Goal: Information Seeking & Learning: Check status

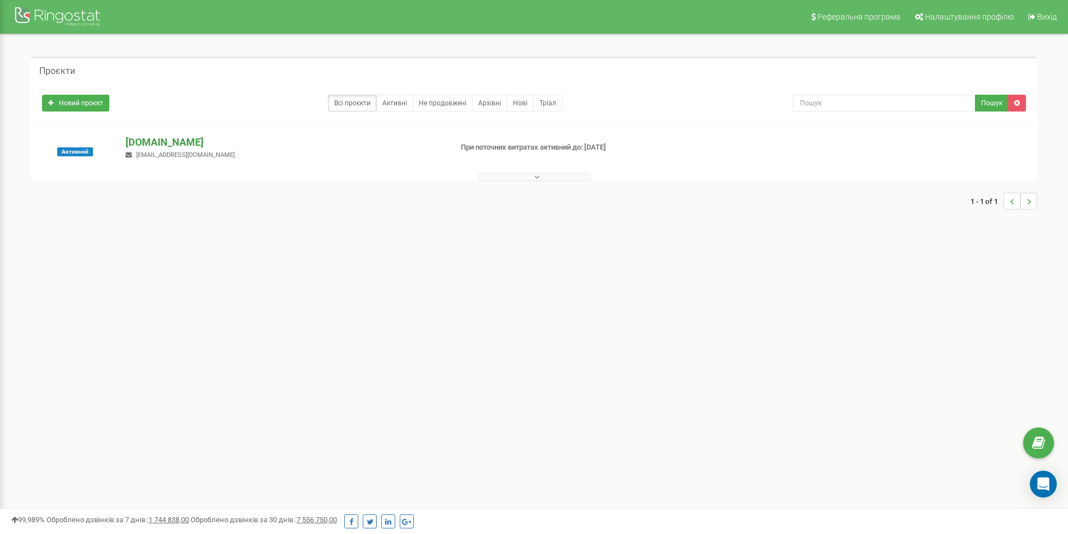
click at [178, 142] on p "[DOMAIN_NAME]" at bounding box center [284, 142] width 317 height 15
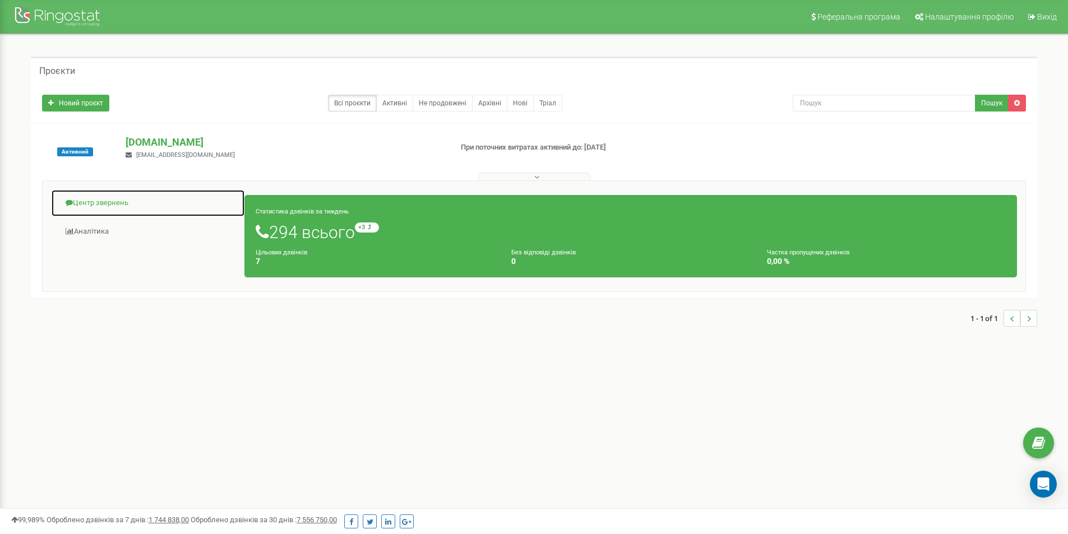
click at [120, 199] on link "Центр звернень" at bounding box center [148, 203] width 194 height 27
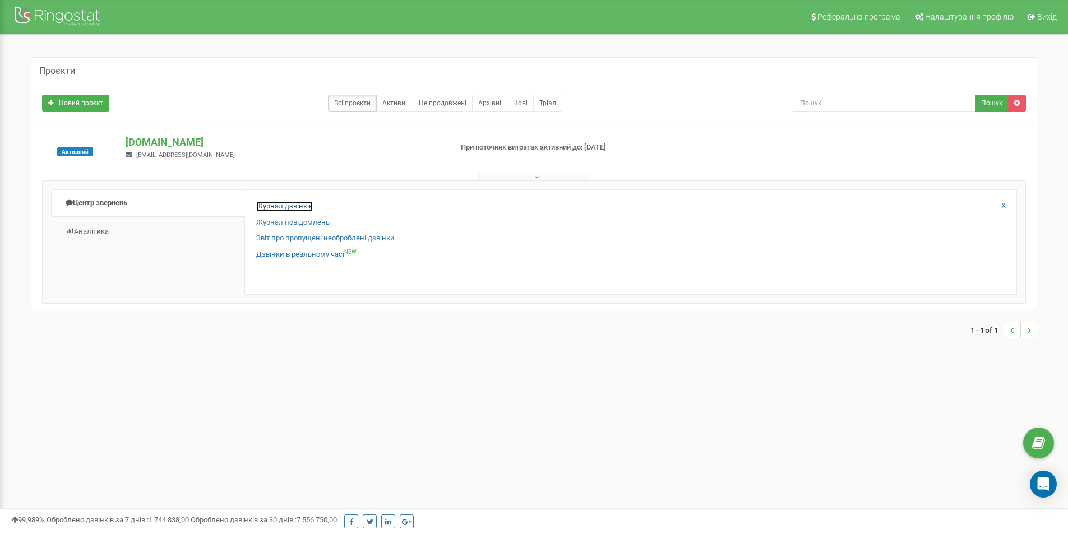
click at [294, 204] on link "Журнал дзвінків" at bounding box center [284, 206] width 57 height 11
click at [826, 102] on input "text" at bounding box center [884, 103] width 183 height 17
paste input "[PHONE_NUMBER]"
type input "[PHONE_NUMBER]"
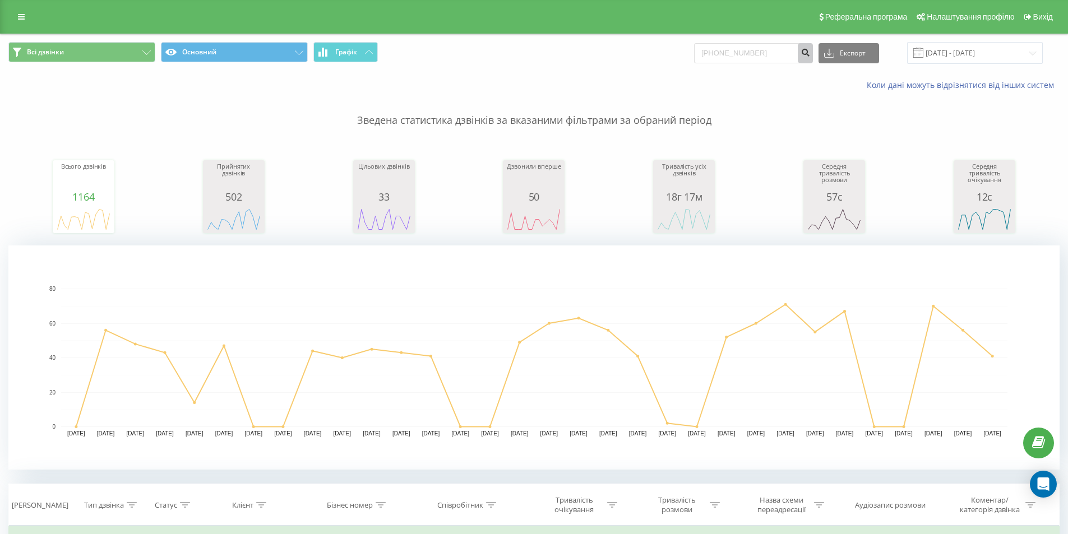
type input "[PHONE_NUMBER]"
click at [810, 54] on icon "submit" at bounding box center [806, 51] width 10 height 7
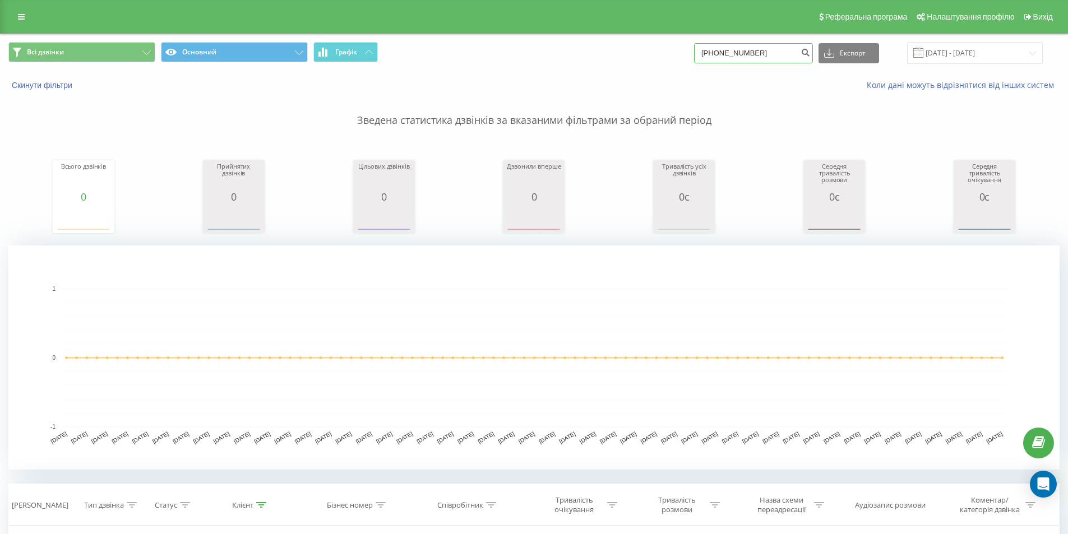
click at [749, 51] on input "[PHONE_NUMBER]" at bounding box center [753, 53] width 119 height 20
drag, startPoint x: 777, startPoint y: 53, endPoint x: 684, endPoint y: 48, distance: 93.3
click at [684, 48] on div "Всі дзвінки Основний Графік [PHONE_NUMBER] Експорт .csv .xls .xlsx [DATE] - [DA…" at bounding box center [534, 53] width 1052 height 22
paste input
type input "380966666966"
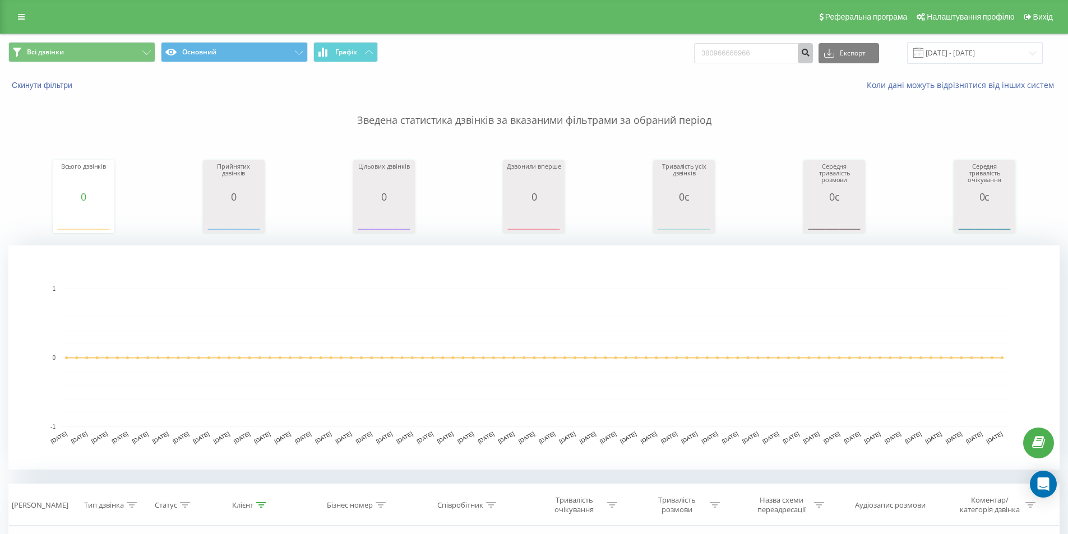
click at [813, 47] on button "submit" at bounding box center [805, 53] width 15 height 20
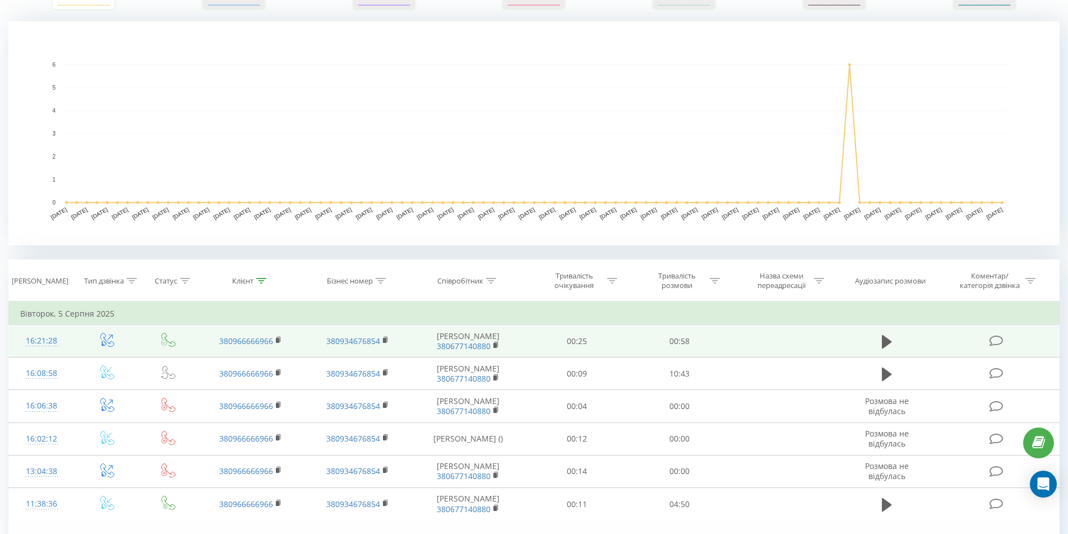
scroll to position [286, 0]
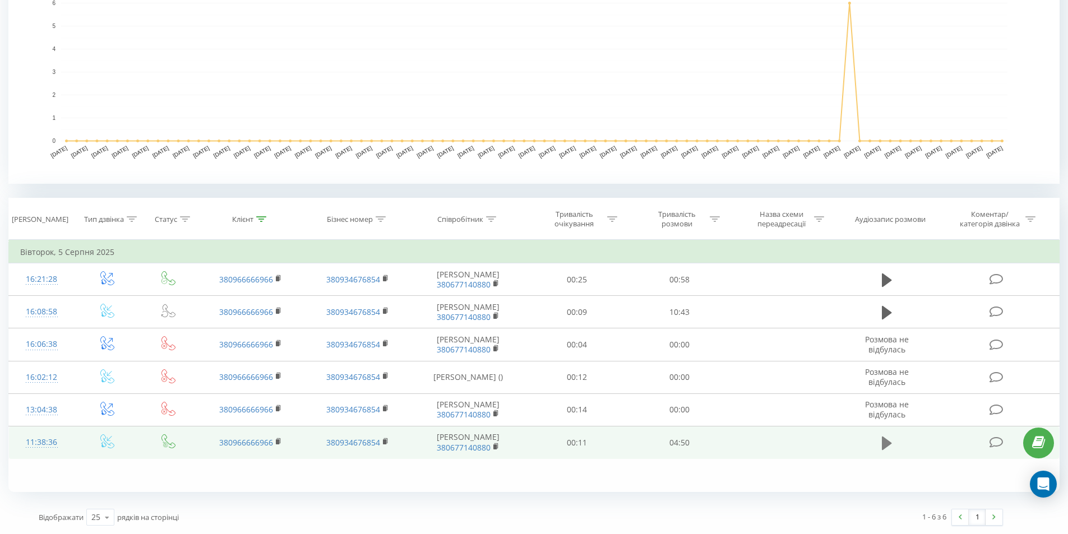
click at [887, 445] on icon at bounding box center [887, 442] width 10 height 13
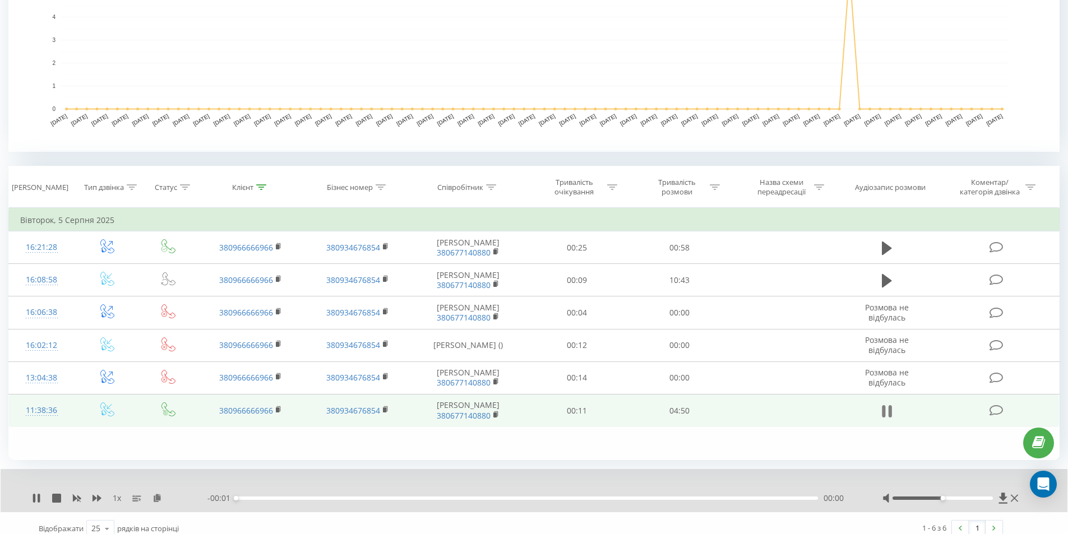
scroll to position [329, 0]
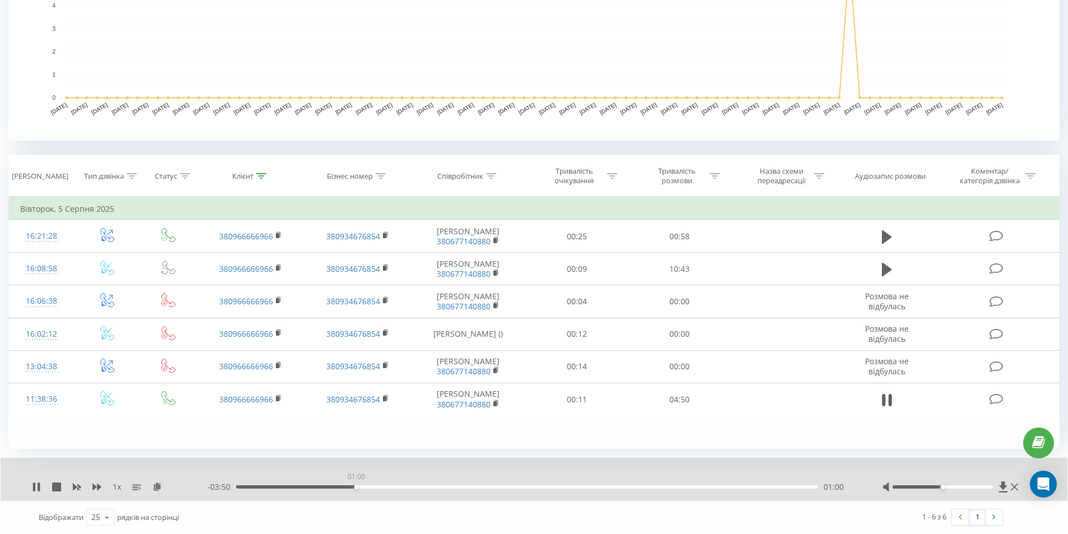
click at [357, 487] on div "01:00" at bounding box center [527, 487] width 582 height 3
click at [915, 491] on div at bounding box center [952, 487] width 139 height 11
click at [914, 487] on div at bounding box center [943, 487] width 100 height 3
click at [532, 487] on div "01:04" at bounding box center [527, 487] width 582 height 3
click at [34, 487] on icon at bounding box center [34, 487] width 2 height 9
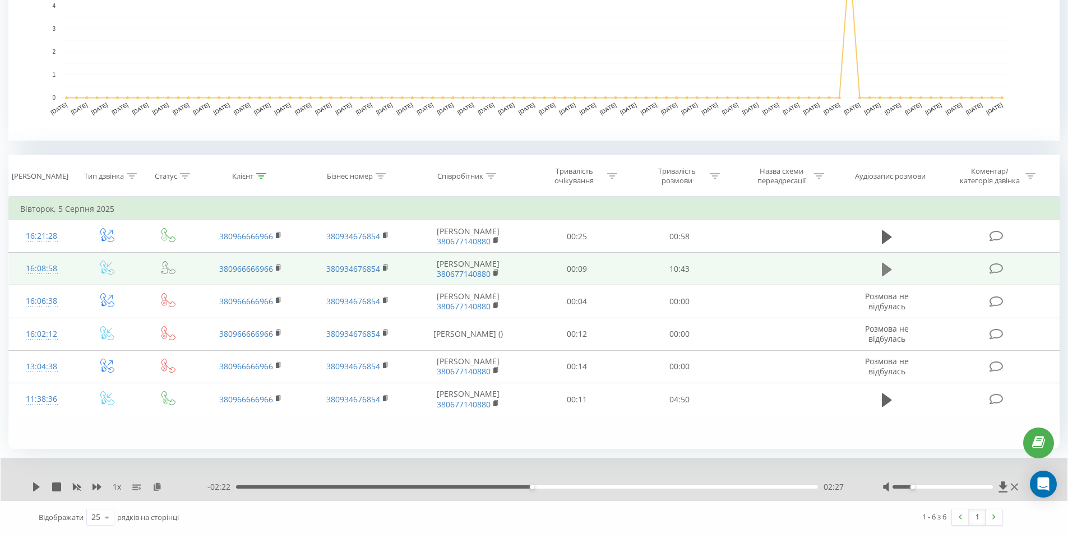
click at [879, 270] on button at bounding box center [887, 269] width 17 height 17
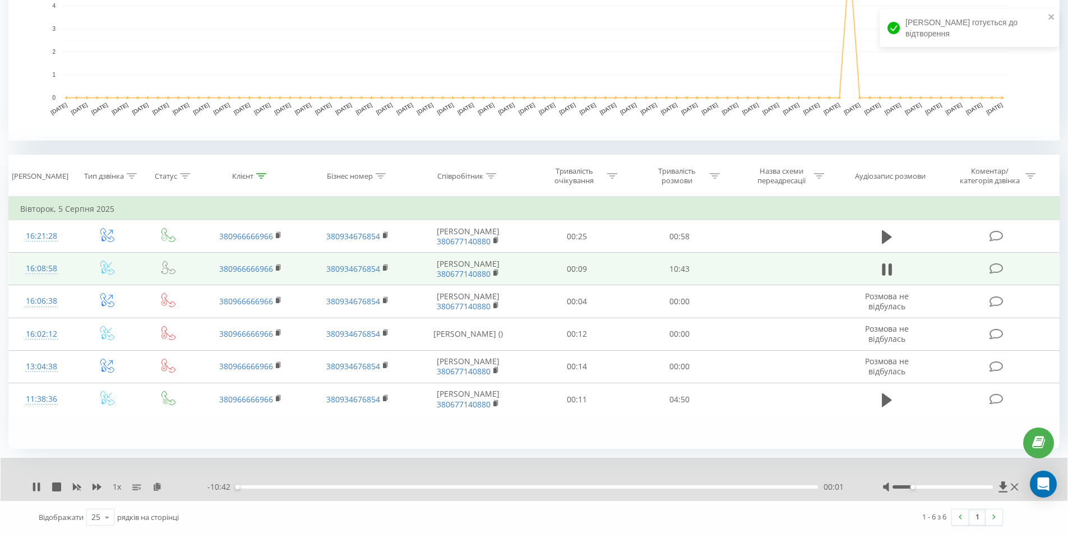
click at [288, 489] on div "- 10:42 00:01 00:01" at bounding box center [531, 487] width 647 height 11
click at [290, 487] on div "00:02" at bounding box center [527, 487] width 582 height 3
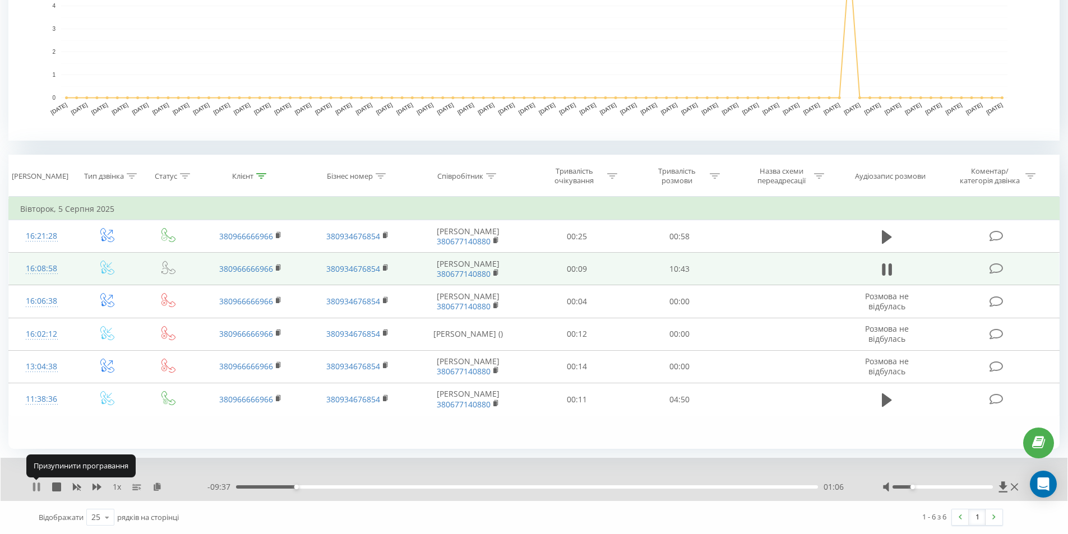
click at [36, 488] on icon at bounding box center [36, 487] width 9 height 9
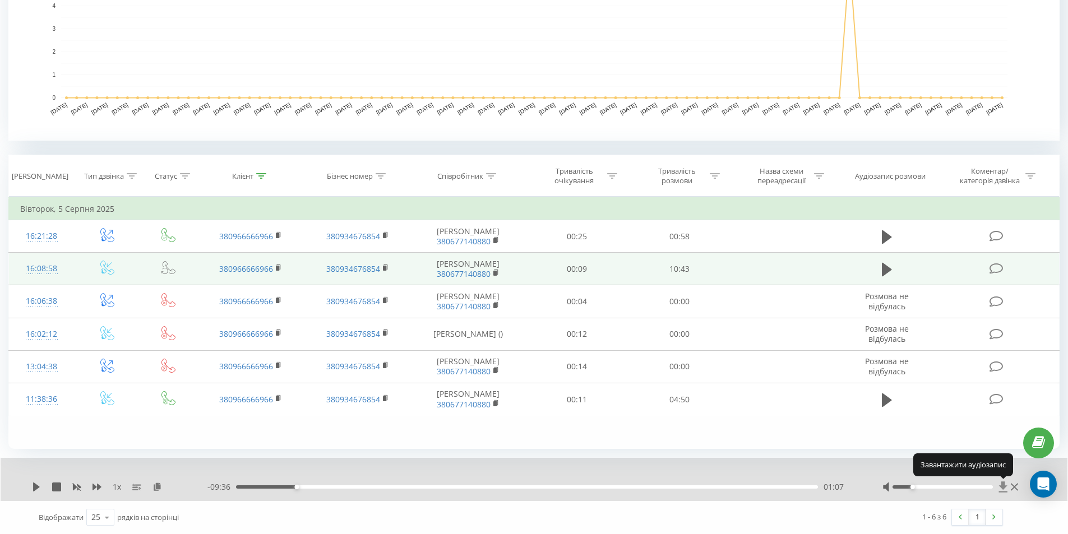
click at [1003, 490] on icon at bounding box center [1004, 487] width 10 height 11
click at [1004, 487] on icon at bounding box center [1003, 487] width 8 height 11
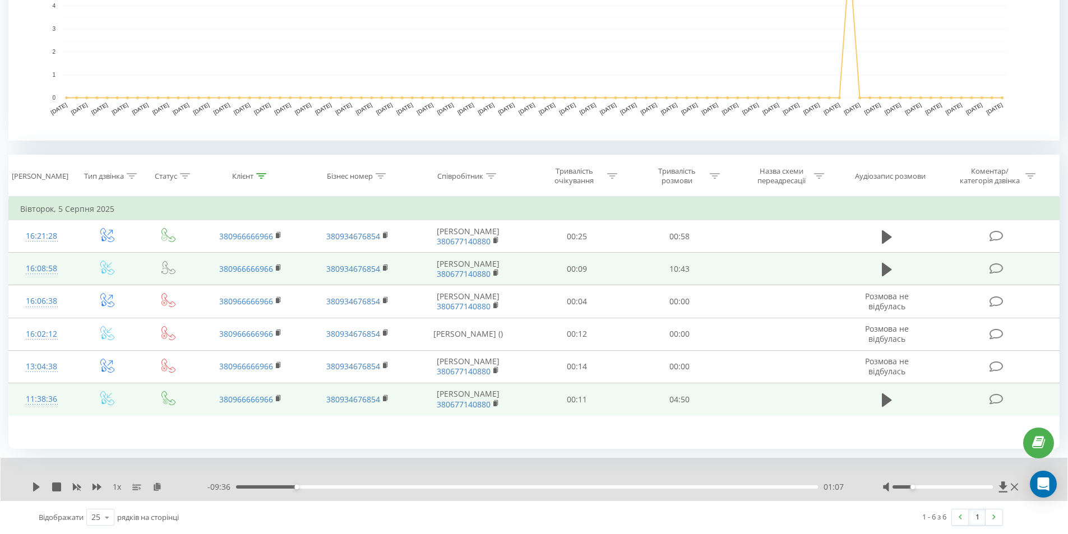
click at [909, 399] on td at bounding box center [887, 400] width 99 height 33
click at [889, 399] on icon at bounding box center [887, 399] width 10 height 13
click at [887, 404] on icon at bounding box center [887, 401] width 10 height 16
click at [1004, 488] on icon at bounding box center [1003, 487] width 8 height 11
click at [886, 399] on icon at bounding box center [887, 399] width 10 height 13
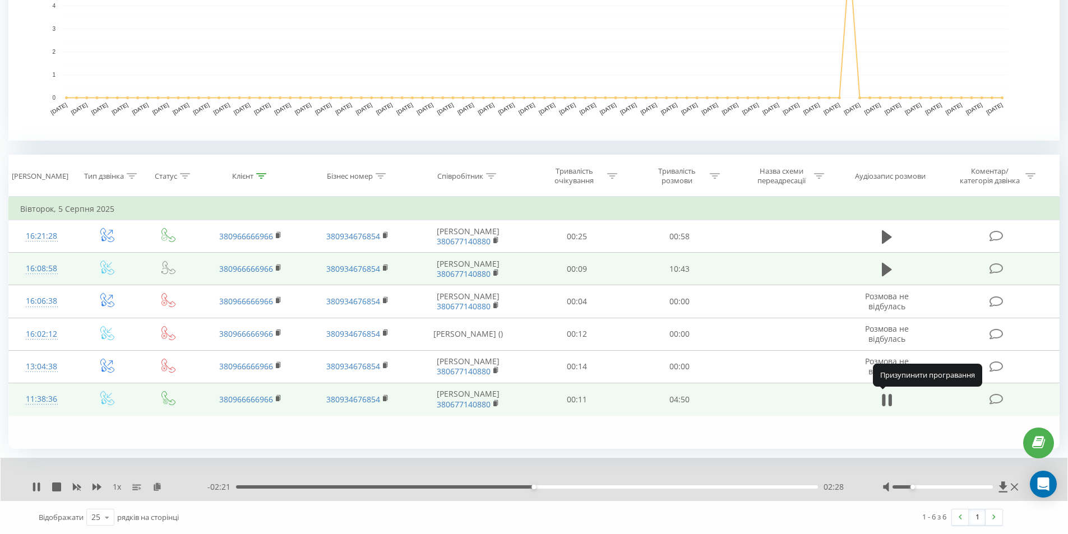
click at [886, 399] on icon at bounding box center [887, 401] width 10 height 16
click at [1004, 484] on icon at bounding box center [1003, 487] width 8 height 11
click at [1001, 486] on icon at bounding box center [1003, 487] width 8 height 11
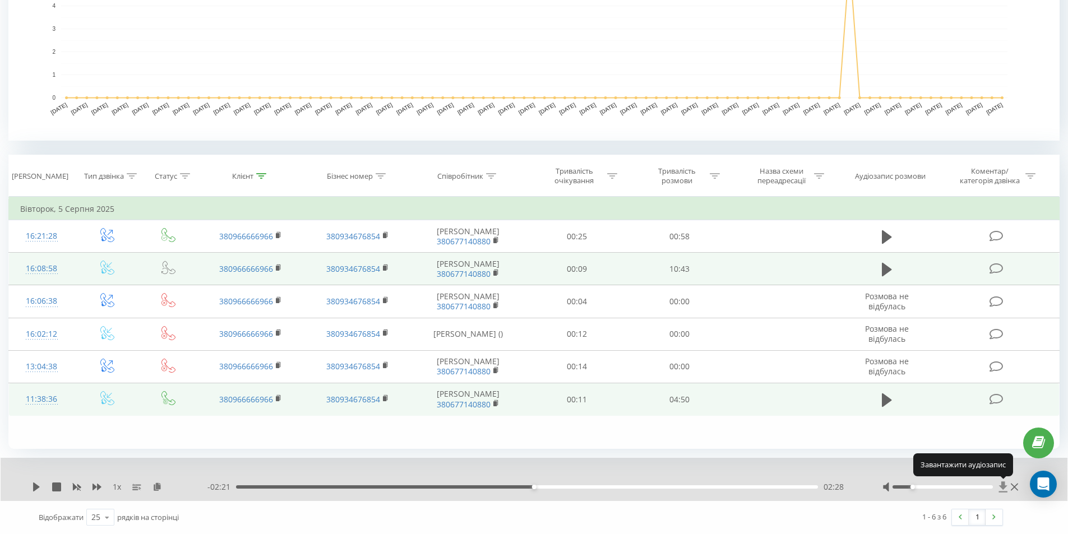
click at [1001, 486] on icon at bounding box center [1003, 487] width 8 height 11
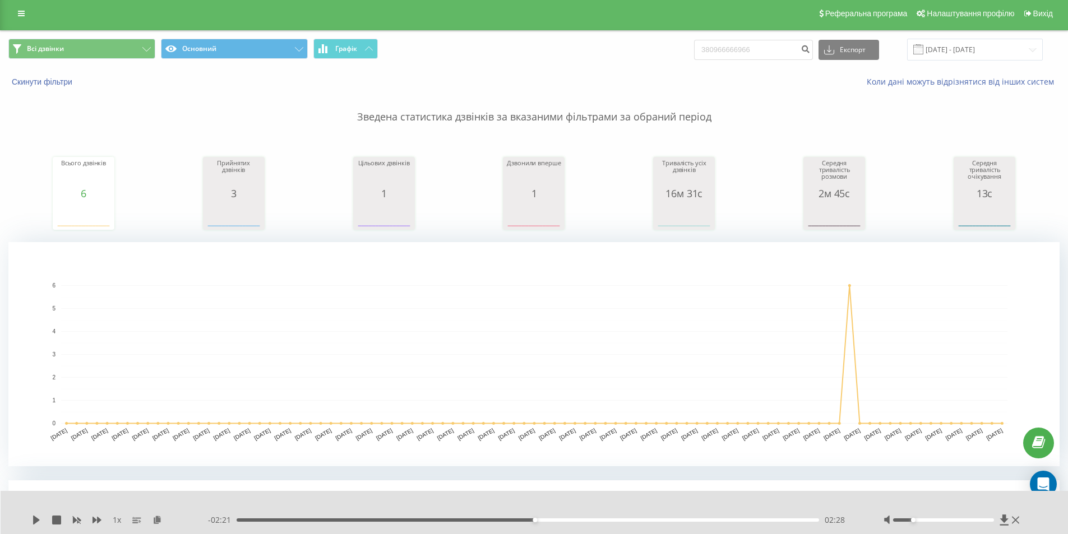
scroll to position [0, 0]
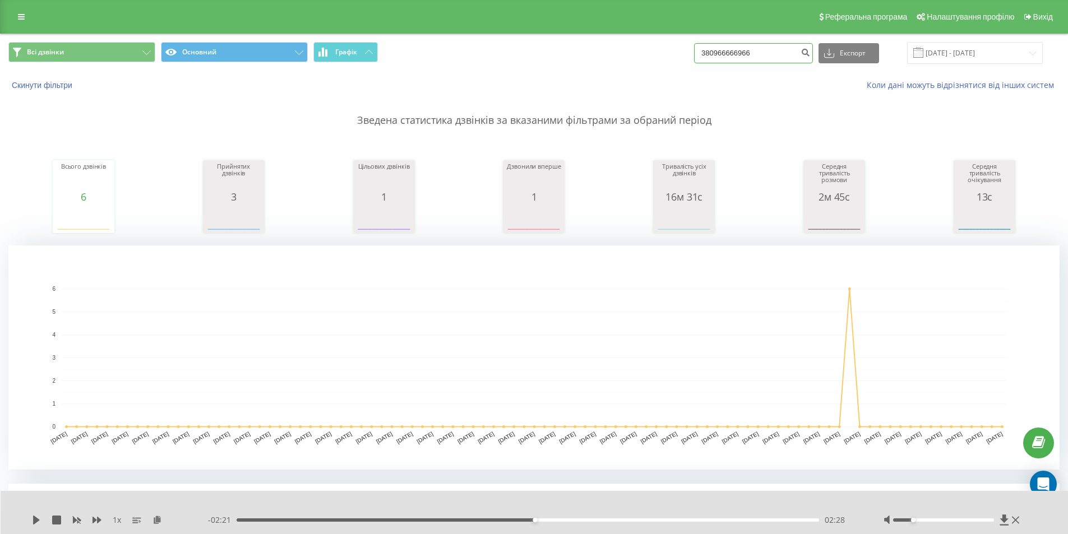
drag, startPoint x: 791, startPoint y: 53, endPoint x: 611, endPoint y: 51, distance: 180.0
click at [611, 51] on div "Всі дзвінки Основний Графік 380966666966 Експорт .csv .xls .xlsx 20.05.2025 - 2…" at bounding box center [534, 53] width 1052 height 22
click at [810, 54] on icon "submit" at bounding box center [806, 51] width 10 height 7
click at [943, 53] on input "[DATE] - [DATE]" at bounding box center [975, 53] width 136 height 22
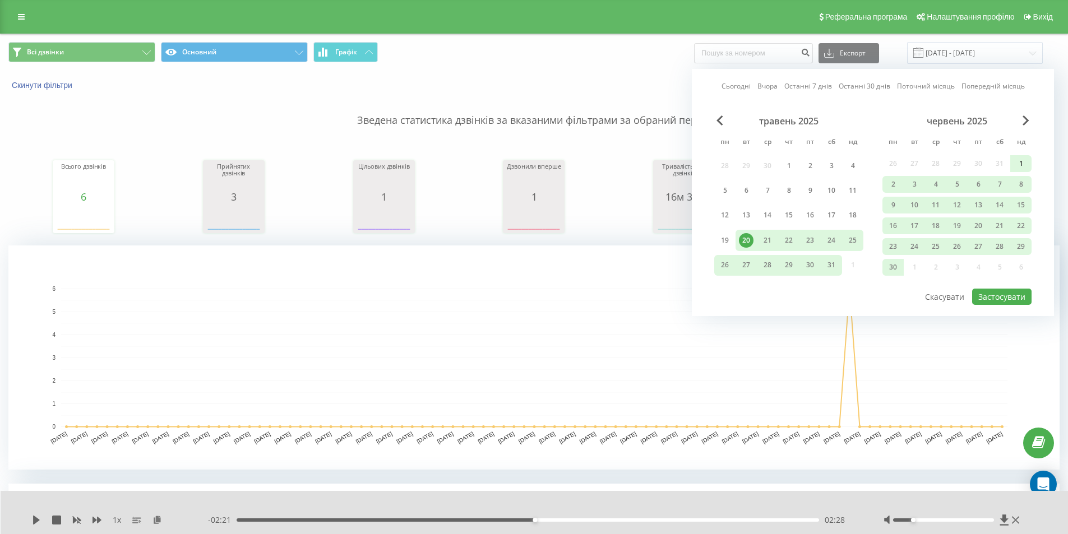
click at [1018, 163] on div "1" at bounding box center [1021, 163] width 15 height 15
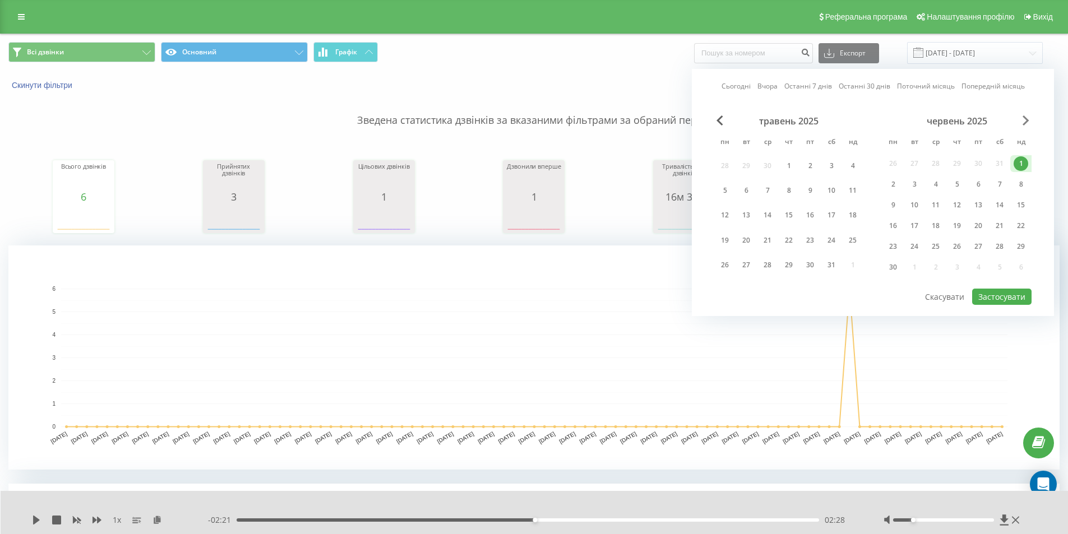
click at [1023, 125] on span "Next Month" at bounding box center [1026, 121] width 7 height 10
click at [1022, 122] on div "липень 2025" at bounding box center [957, 121] width 149 height 11
click at [1026, 118] on span "Next Month" at bounding box center [1026, 121] width 7 height 10
click at [1026, 117] on span "Next Month" at bounding box center [1026, 121] width 7 height 10
click at [719, 117] on span "Previous Month" at bounding box center [720, 121] width 7 height 10
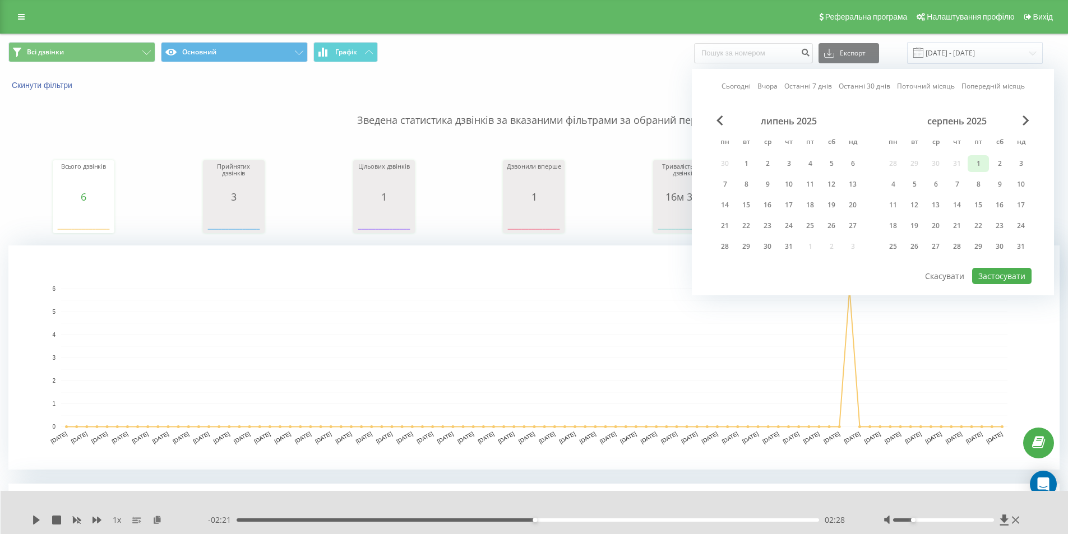
click at [984, 162] on div "1" at bounding box center [978, 163] width 15 height 15
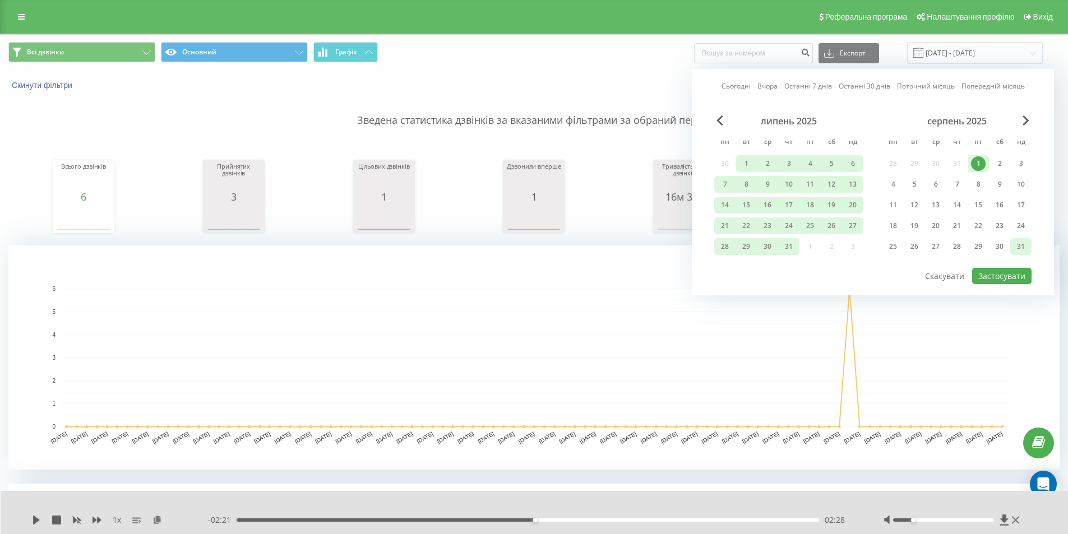
click at [1024, 245] on div "31" at bounding box center [1021, 246] width 15 height 15
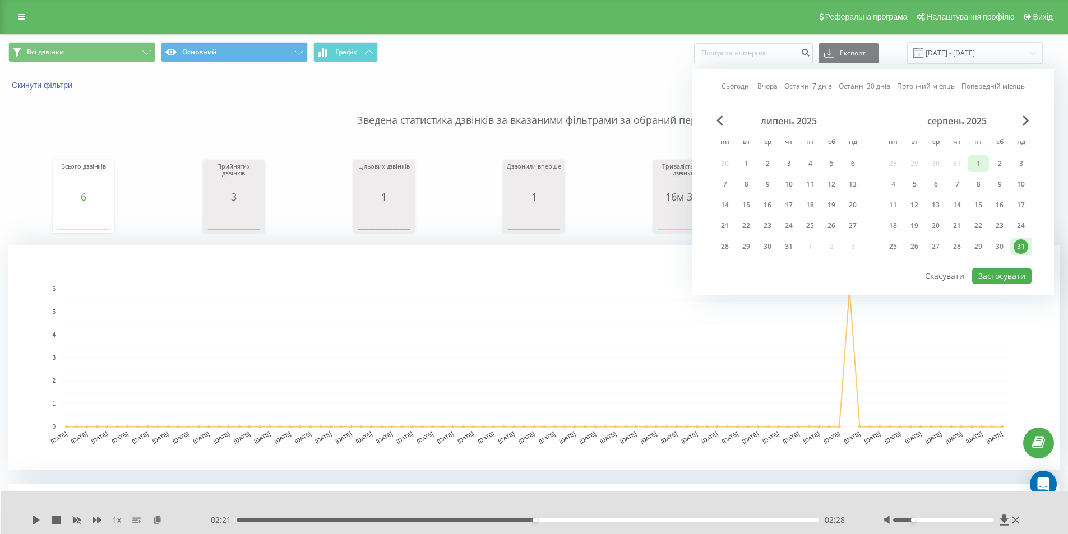
click at [980, 164] on div "1" at bounding box center [978, 163] width 15 height 15
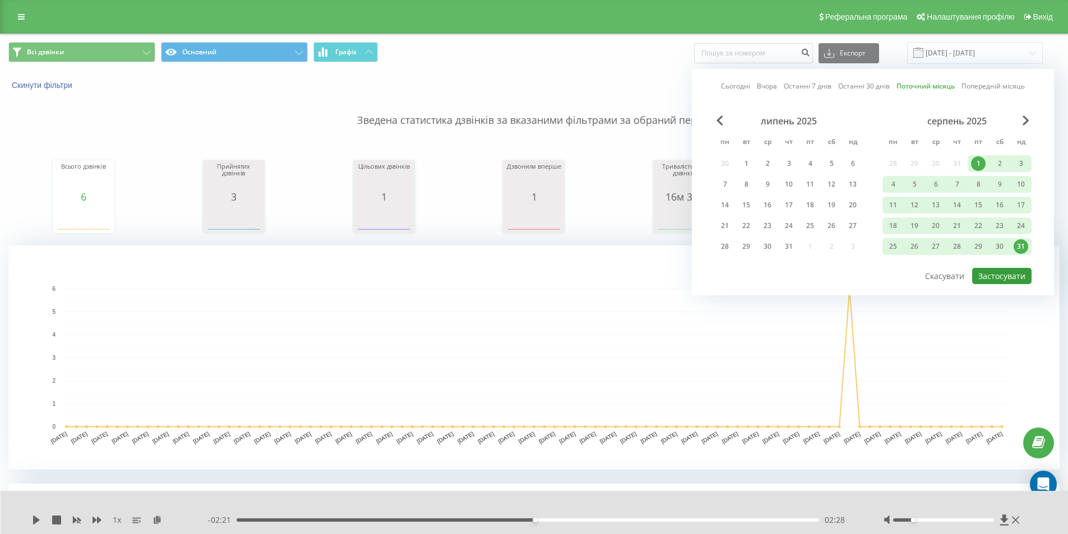
click at [1006, 277] on button "Застосувати" at bounding box center [1001, 276] width 59 height 16
type input "01.08.2025 - 31.08.2025"
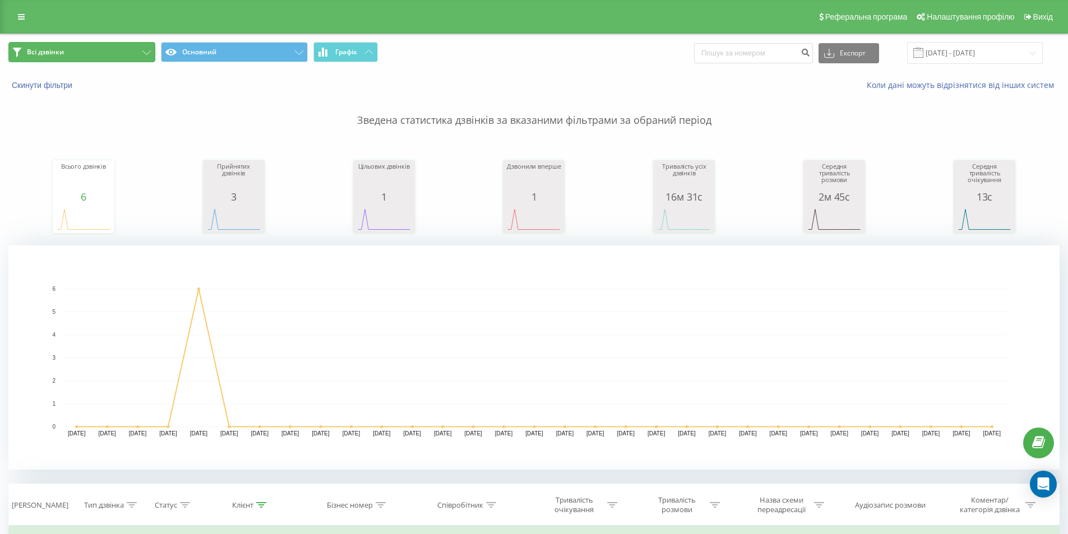
click at [139, 55] on button "Всі дзвінки" at bounding box center [81, 52] width 147 height 20
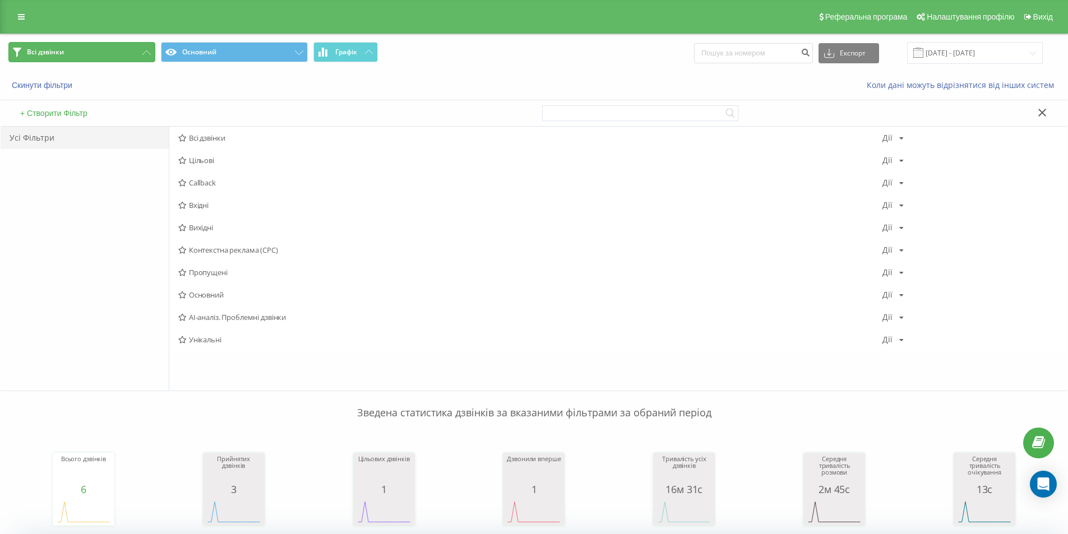
click at [139, 55] on button "Всі дзвінки" at bounding box center [81, 52] width 147 height 20
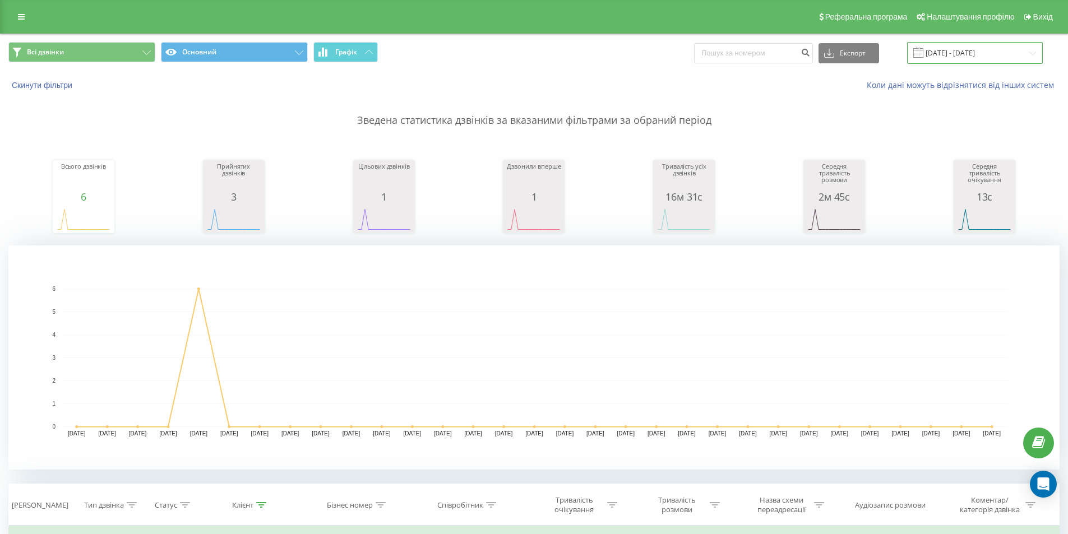
click at [970, 59] on input "01.08.2025 - 31.08.2025" at bounding box center [975, 53] width 136 height 22
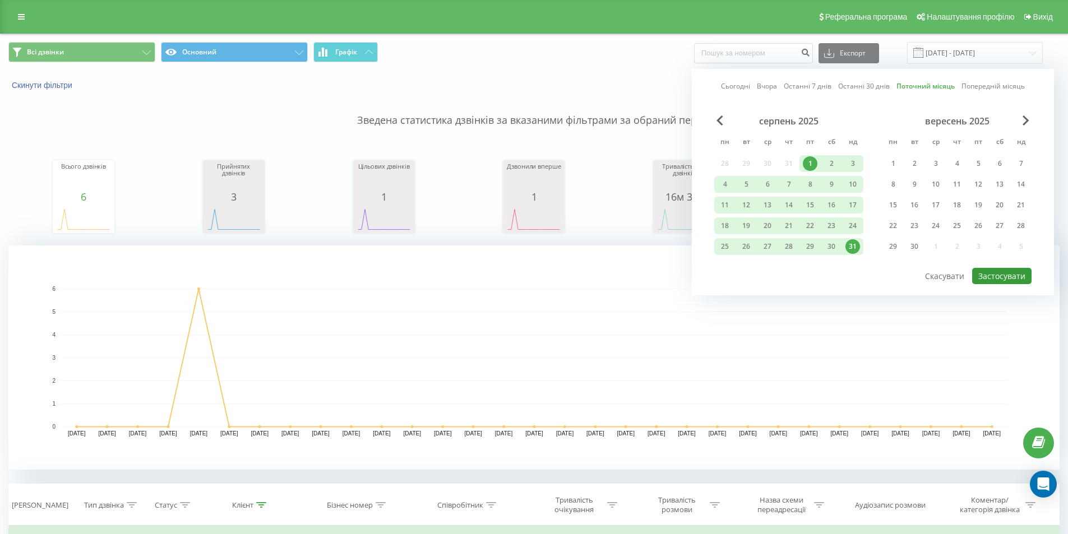
click at [994, 280] on button "Застосувати" at bounding box center [1001, 276] width 59 height 16
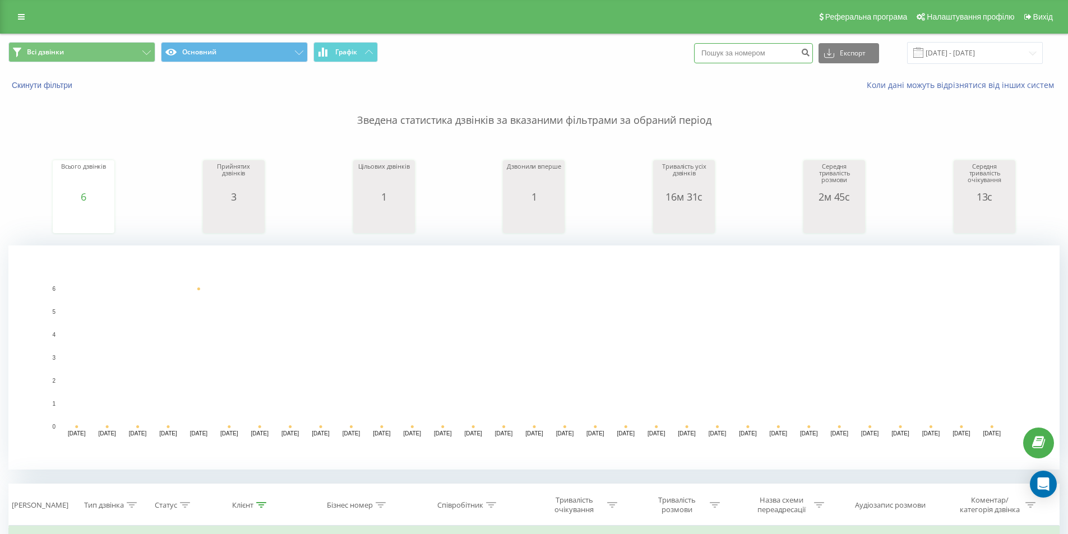
click at [768, 48] on input at bounding box center [753, 53] width 119 height 20
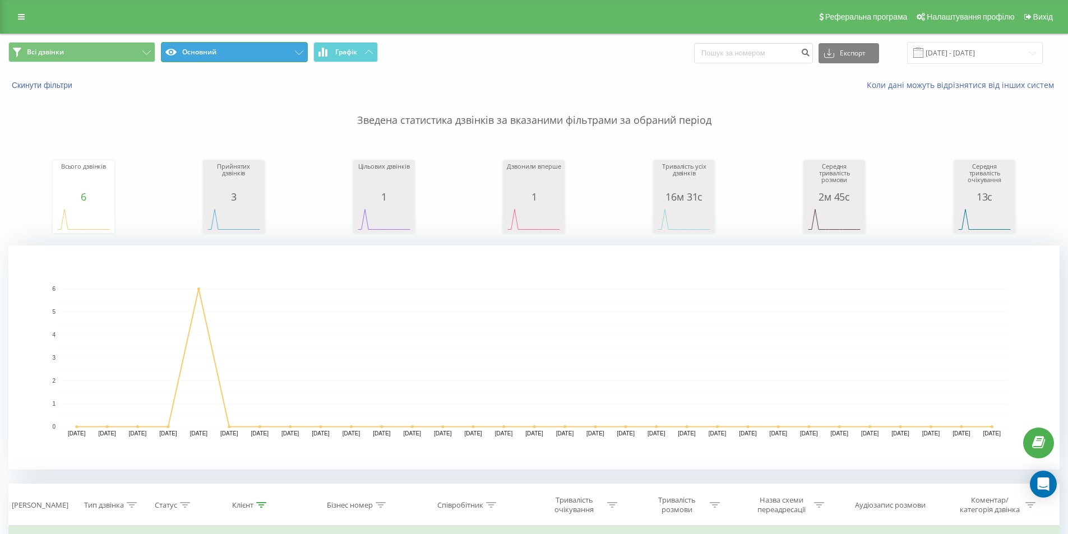
click at [280, 51] on button "Основний" at bounding box center [234, 52] width 147 height 20
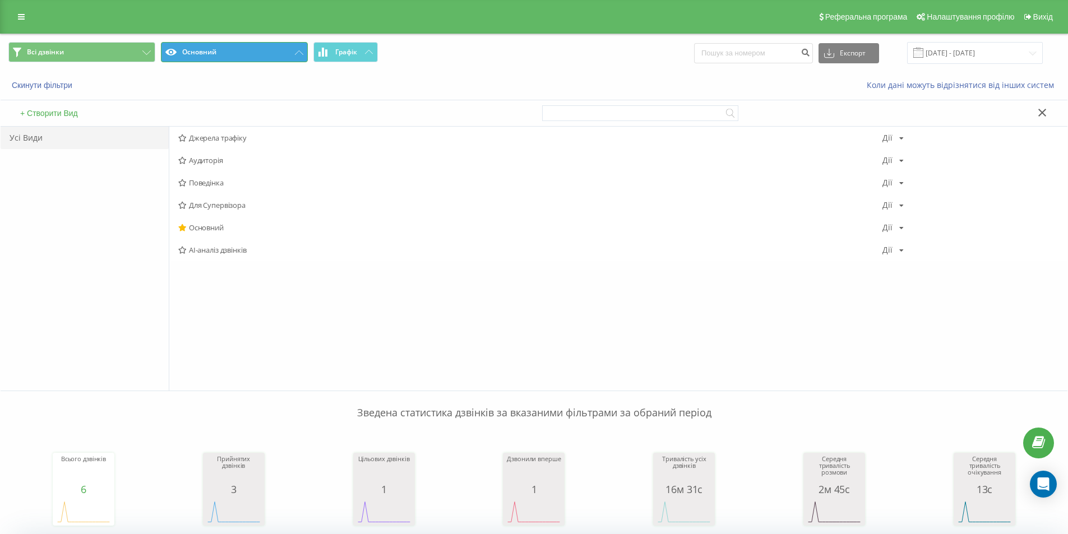
click at [281, 51] on button "Основний" at bounding box center [234, 52] width 147 height 20
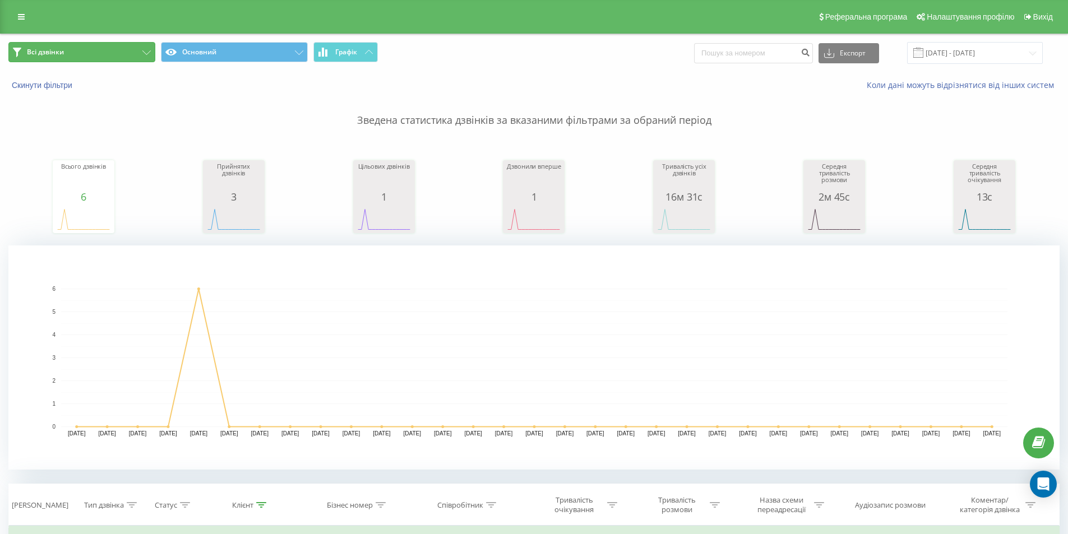
click at [118, 49] on button "Всі дзвінки" at bounding box center [81, 52] width 147 height 20
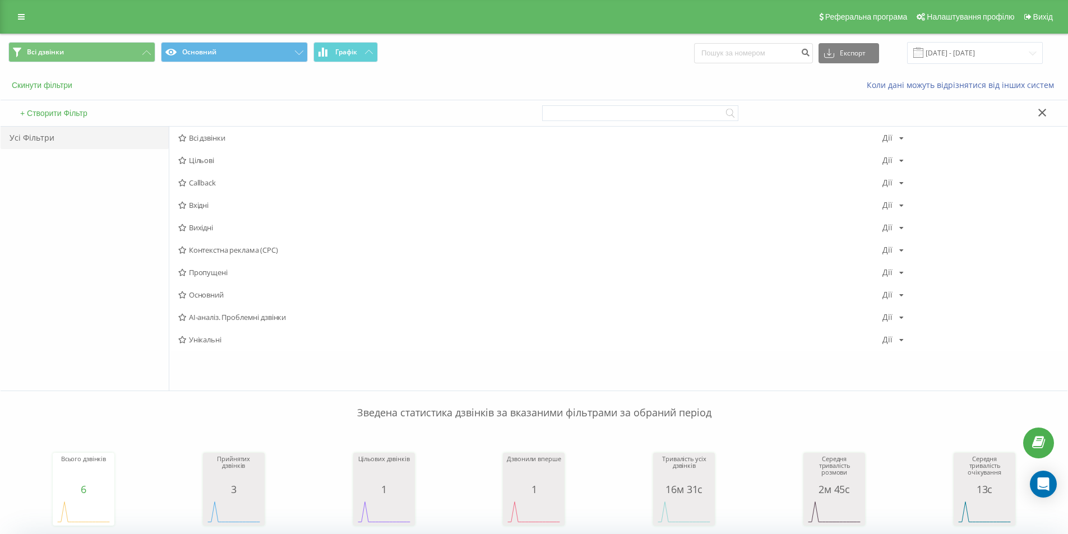
click at [68, 84] on button "Скинути фільтри" at bounding box center [43, 85] width 70 height 10
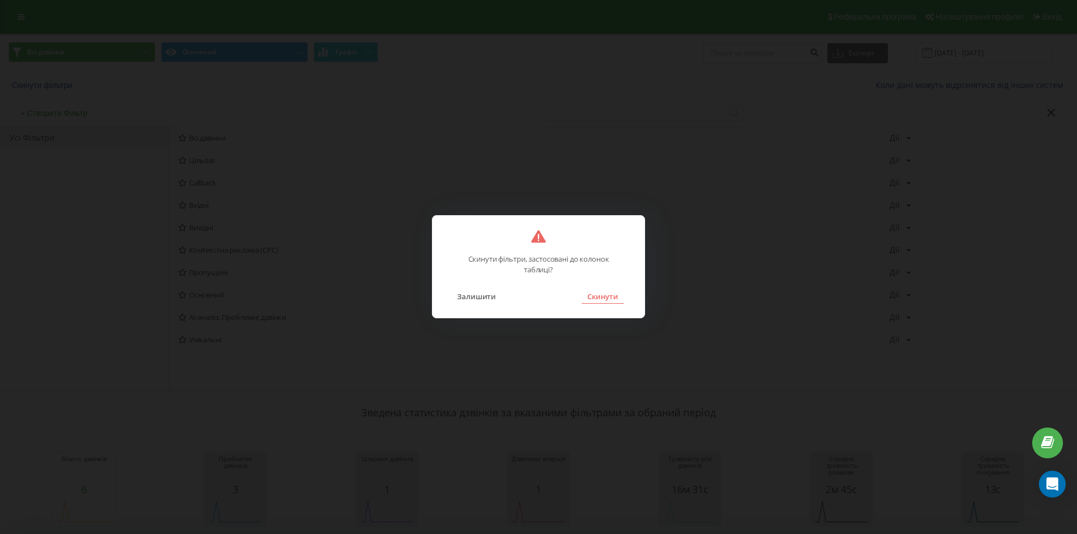
click at [609, 298] on button "Скинути" at bounding box center [603, 296] width 42 height 15
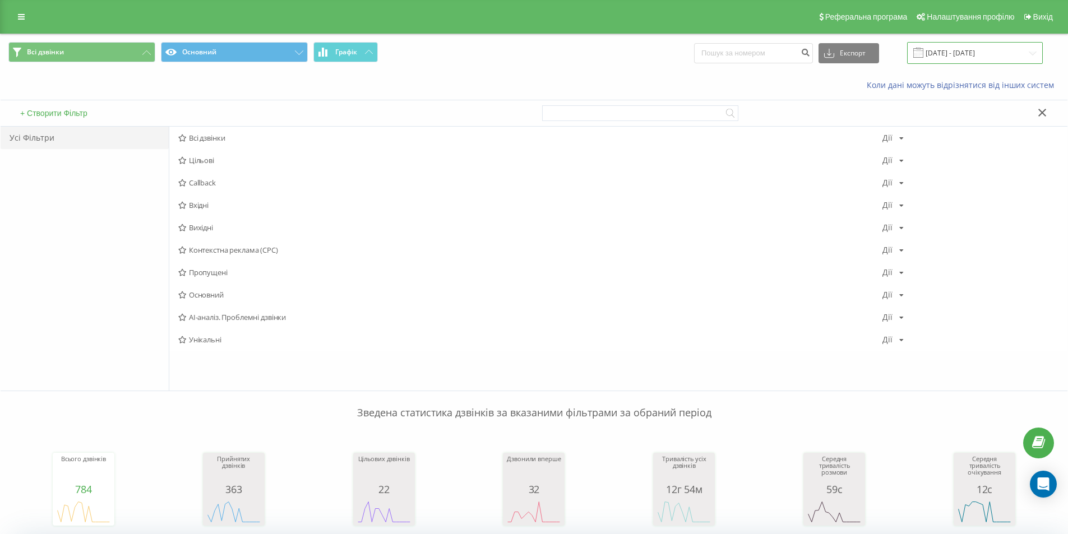
click at [957, 49] on input "01.08.2025 - 31.08.2025" at bounding box center [975, 53] width 136 height 22
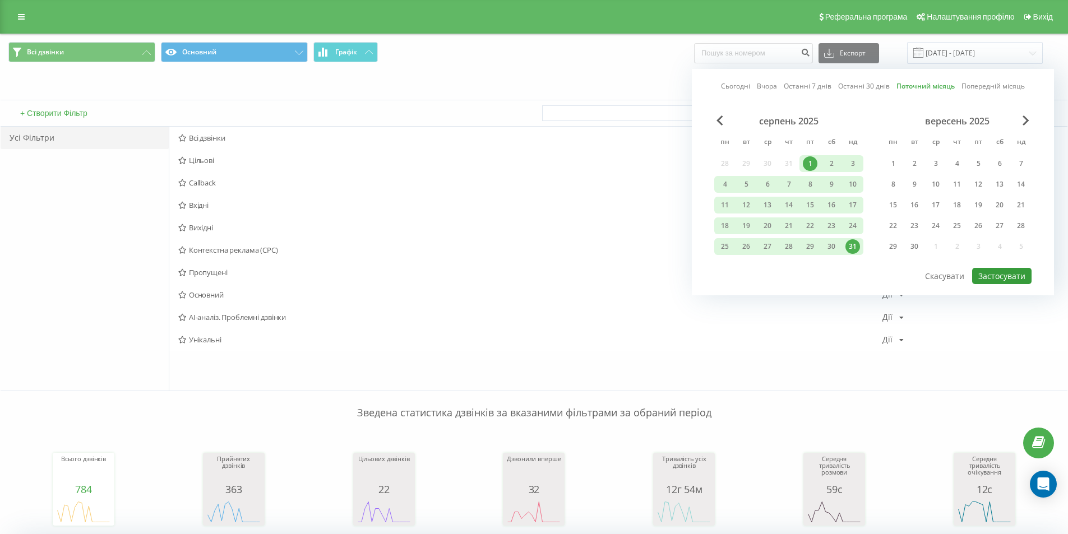
click at [1024, 279] on button "Застосувати" at bounding box center [1001, 276] width 59 height 16
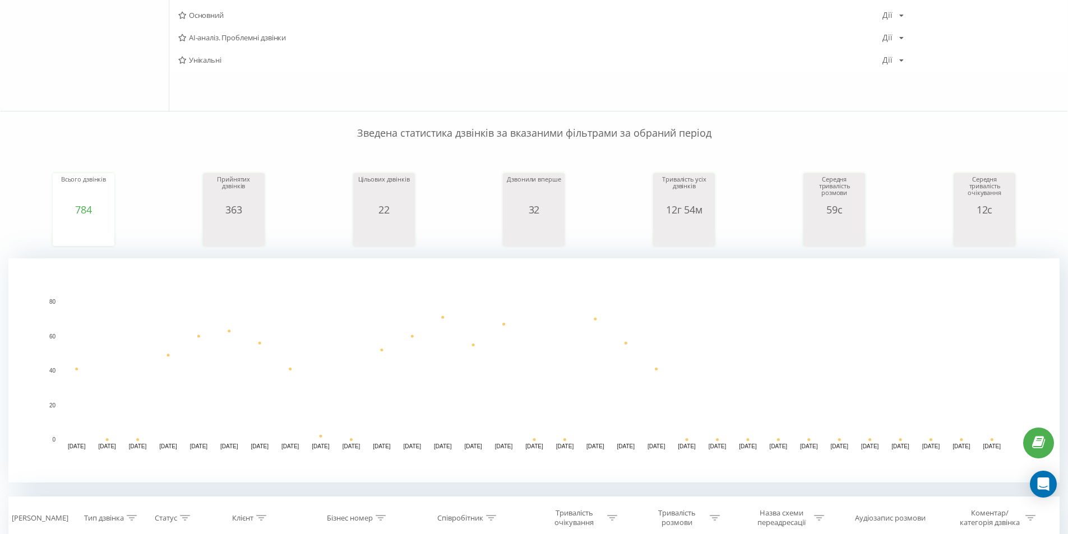
scroll to position [280, 0]
